Goal: Check status: Check status

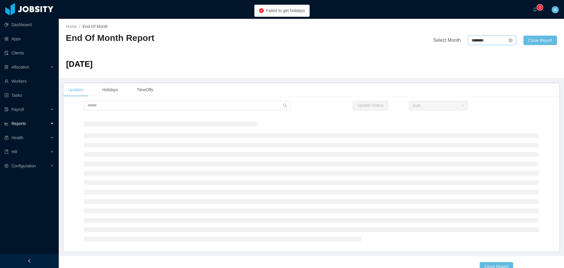
click at [498, 39] on input "********" at bounding box center [492, 40] width 48 height 9
click at [537, 40] on link at bounding box center [535, 40] width 8 height 11
click at [529, 92] on link "Sep" at bounding box center [527, 92] width 12 height 7
type input "********"
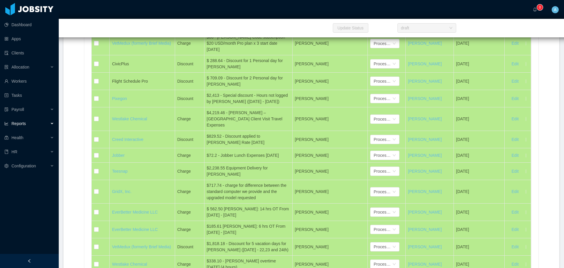
scroll to position [3232, 0]
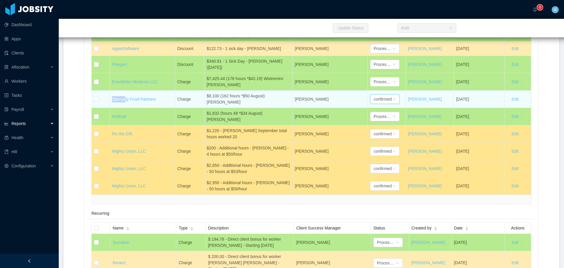
click at [376, 103] on div "confirmed" at bounding box center [383, 99] width 18 height 9
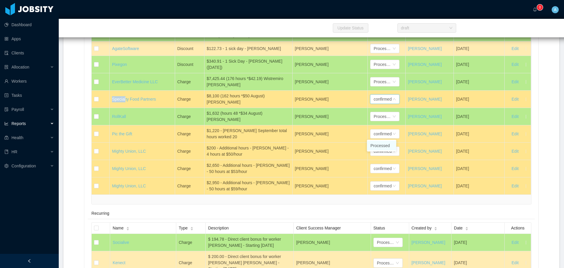
click at [382, 144] on li "Processed" at bounding box center [381, 145] width 29 height 9
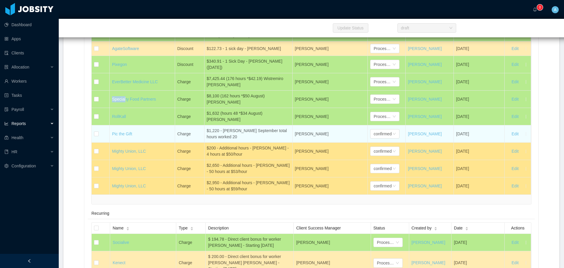
click at [152, 143] on td "Pic the Gift" at bounding box center [142, 133] width 65 height 17
click at [243, 140] on div "$1,220 - [PERSON_NAME] September total hours worked 20" at bounding box center [248, 134] width 83 height 12
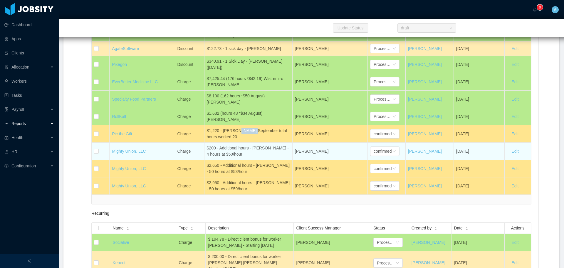
click at [245, 157] on div "$200 - Additional hours - [PERSON_NAME] - 4 hours at $50/hour" at bounding box center [248, 151] width 83 height 12
drag, startPoint x: 224, startPoint y: 187, endPoint x: 206, endPoint y: 184, distance: 17.7
click at [207, 157] on div "$200 - Additional hours - [PERSON_NAME] - 4 hours at $50/hour" at bounding box center [248, 151] width 83 height 12
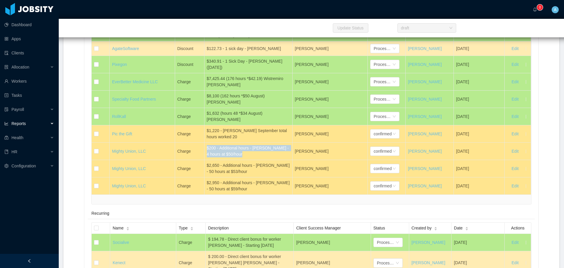
copy div "$200 - Additional hours - [PERSON_NAME] - 4 hours at $50/hour"
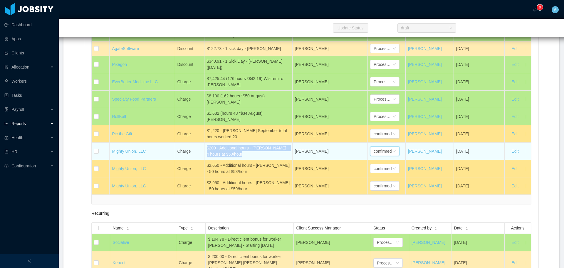
click at [379, 155] on div "confirmed" at bounding box center [383, 151] width 18 height 9
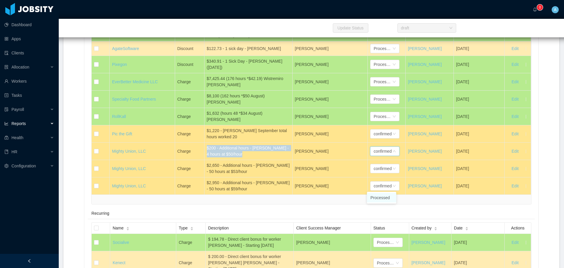
click at [382, 197] on li "Processed" at bounding box center [381, 197] width 29 height 9
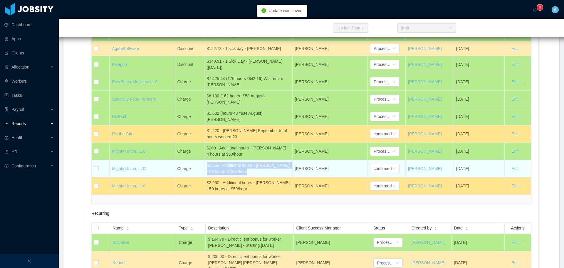
drag, startPoint x: 216, startPoint y: 201, endPoint x: 206, endPoint y: 200, distance: 10.4
click at [207, 175] on div "$2,650 - Additional hours - [PERSON_NAME] - 50 hours at $53/hour" at bounding box center [248, 168] width 83 height 12
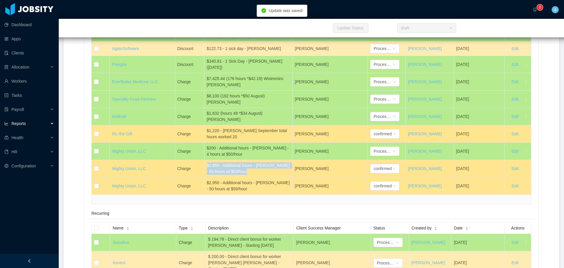
copy div "$2,650 - Additional hours - [PERSON_NAME] - 50 hours at $53/hour"
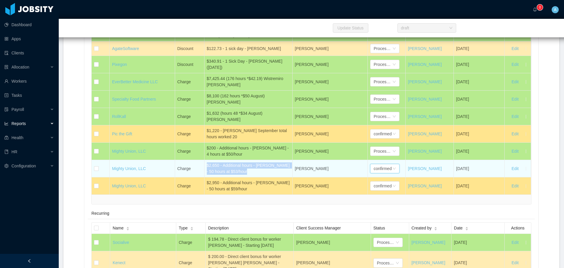
click at [387, 173] on div "confirmed" at bounding box center [383, 168] width 18 height 9
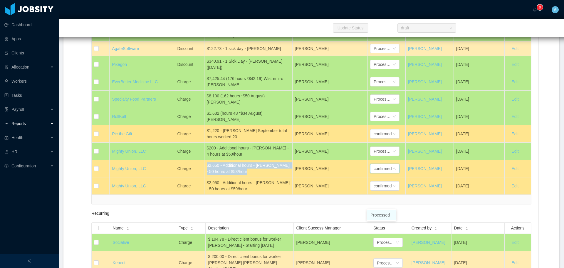
click at [385, 213] on li "Processed" at bounding box center [381, 214] width 29 height 9
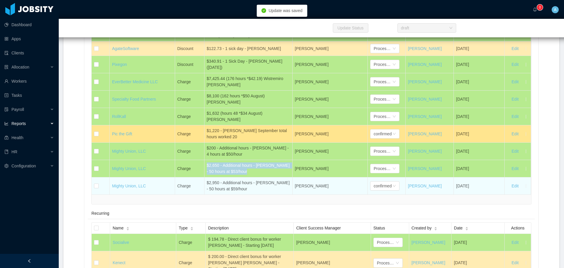
drag, startPoint x: 226, startPoint y: 221, endPoint x: 206, endPoint y: 220, distance: 20.6
click at [207, 192] on div "$2,950 - Additional hours - [PERSON_NAME] - 50 hours at $59/hour" at bounding box center [248, 186] width 83 height 12
copy div "$2,950 - Additional hours - [PERSON_NAME] - 50 hours at $59/hour"
click at [380, 190] on div "confirmed" at bounding box center [383, 185] width 18 height 9
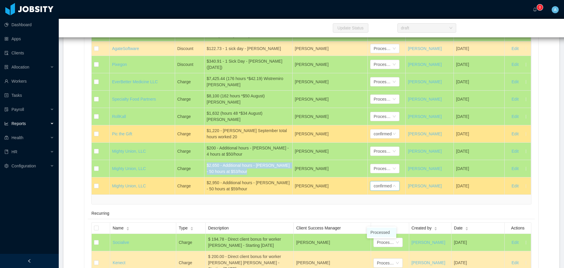
click at [381, 231] on li "Processed" at bounding box center [381, 231] width 29 height 9
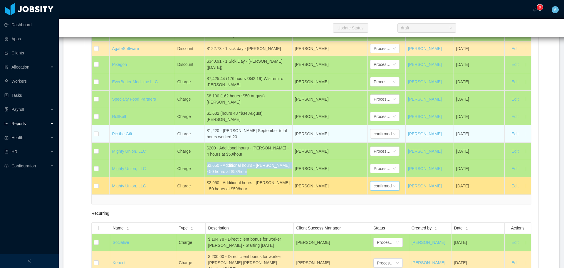
click at [238, 140] on div "$1,220 - [PERSON_NAME] September total hours worked 20" at bounding box center [248, 134] width 83 height 12
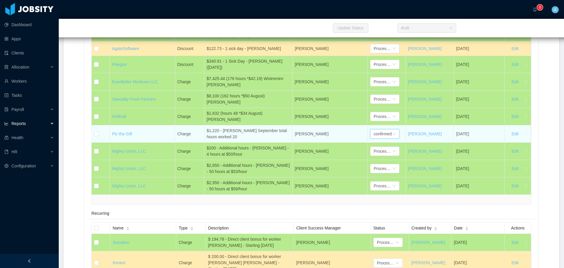
click at [382, 138] on div "confirmed" at bounding box center [383, 133] width 18 height 9
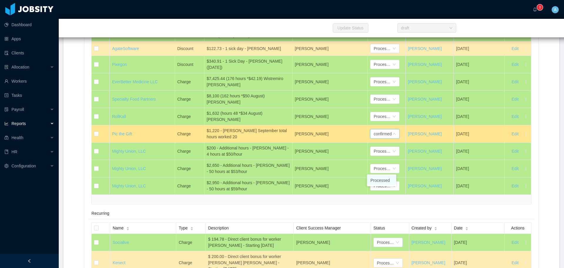
click at [380, 182] on li "Processed" at bounding box center [381, 179] width 29 height 9
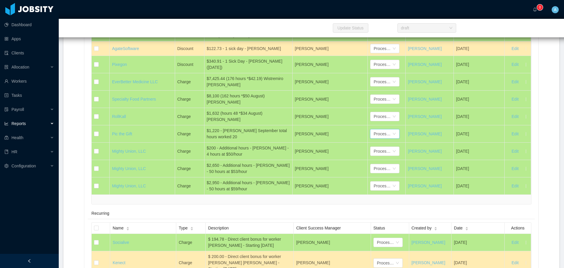
scroll to position [3261, 0]
